Goal: Check status: Check status

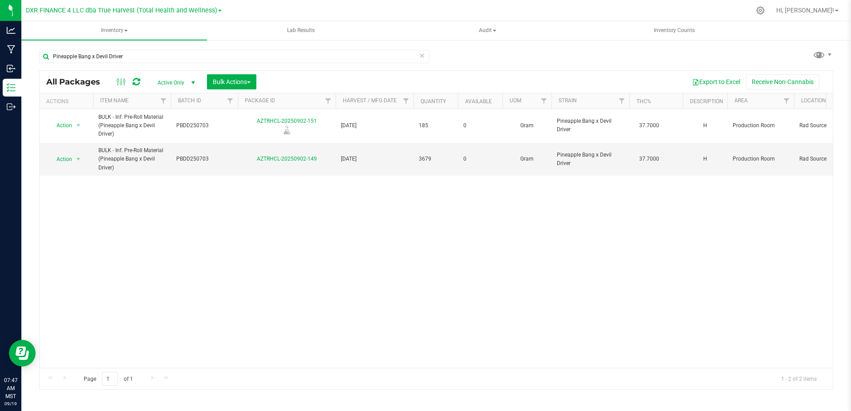
drag, startPoint x: 127, startPoint y: 58, endPoint x: 25, endPoint y: 61, distance: 102.0
click at [25, 61] on div "Pineapple Bang x Devil Driver All Packages Active Only Active Only Lab Samples …" at bounding box center [436, 175] width 830 height 272
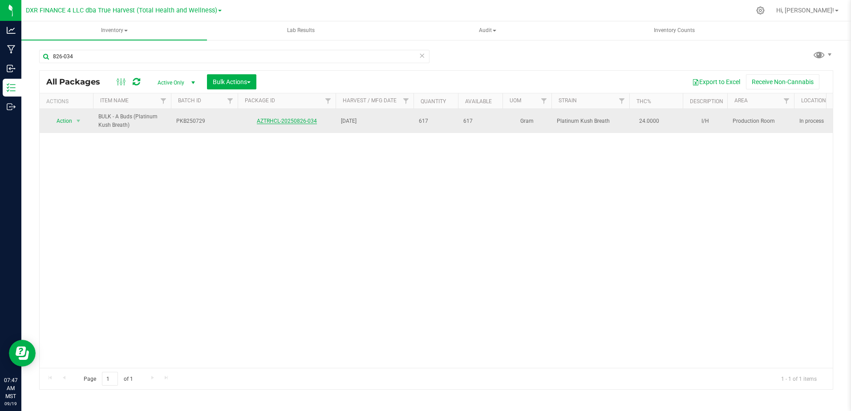
type input "826-034"
click at [316, 122] on link "AZTRHCL-20250826-034" at bounding box center [287, 121] width 60 height 6
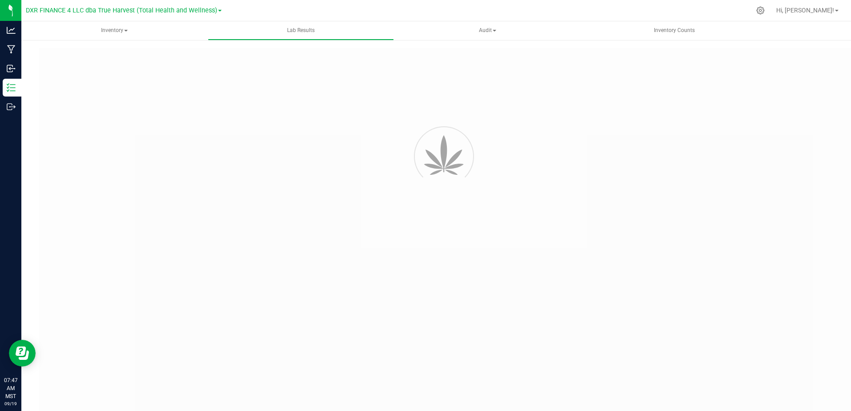
type input "AZTRHCL-20250826-036"
type input "TE50814006-007"
type input "AZTRHCL-20250826-036"
type input "[DATE] 9:10 PM"
type input "[DATE]"
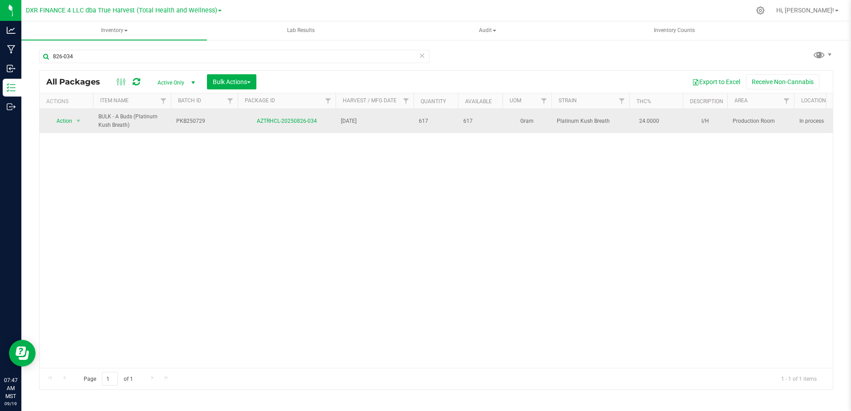
drag, startPoint x: 322, startPoint y: 123, endPoint x: 252, endPoint y: 128, distance: 71.0
click at [252, 128] on td "AZTRHCL-20250826-034" at bounding box center [287, 121] width 98 height 24
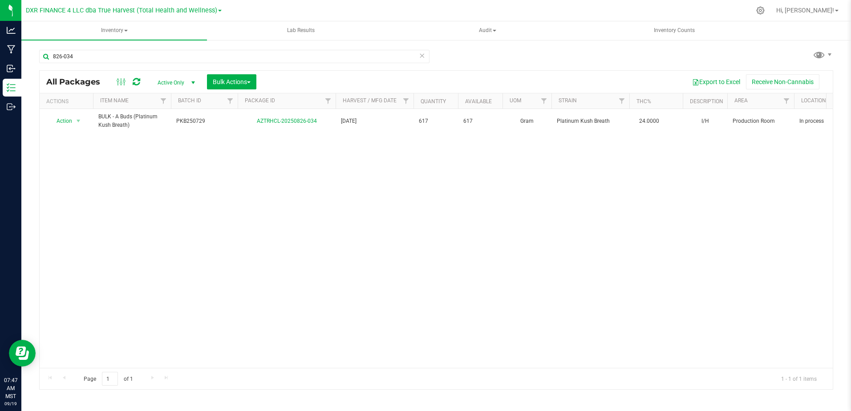
copy link "AZTRHCL-20250826-034"
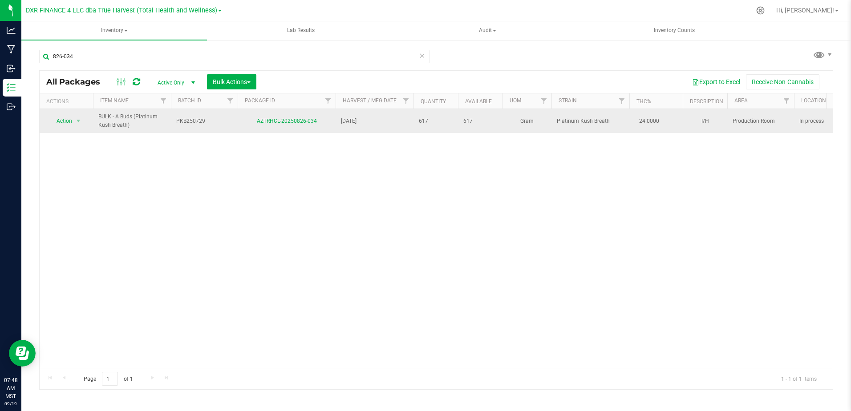
drag, startPoint x: 137, startPoint y: 125, endPoint x: 93, endPoint y: 118, distance: 44.6
copy tr "Action Adjust qty Create package Edit attributes Global inventory Locate packag…"
